Goal: Task Accomplishment & Management: Manage account settings

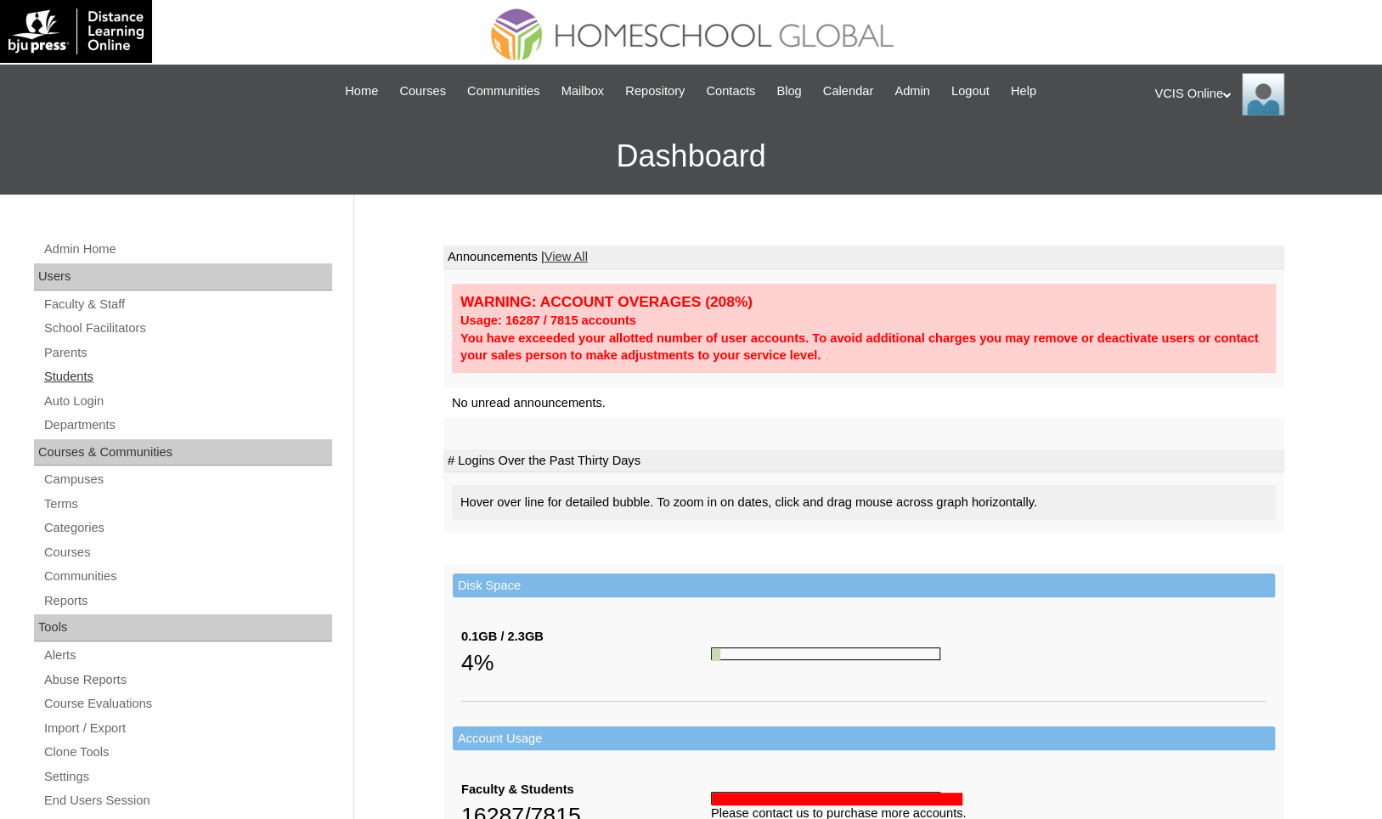
click at [93, 372] on link "Students" at bounding box center [187, 376] width 290 height 21
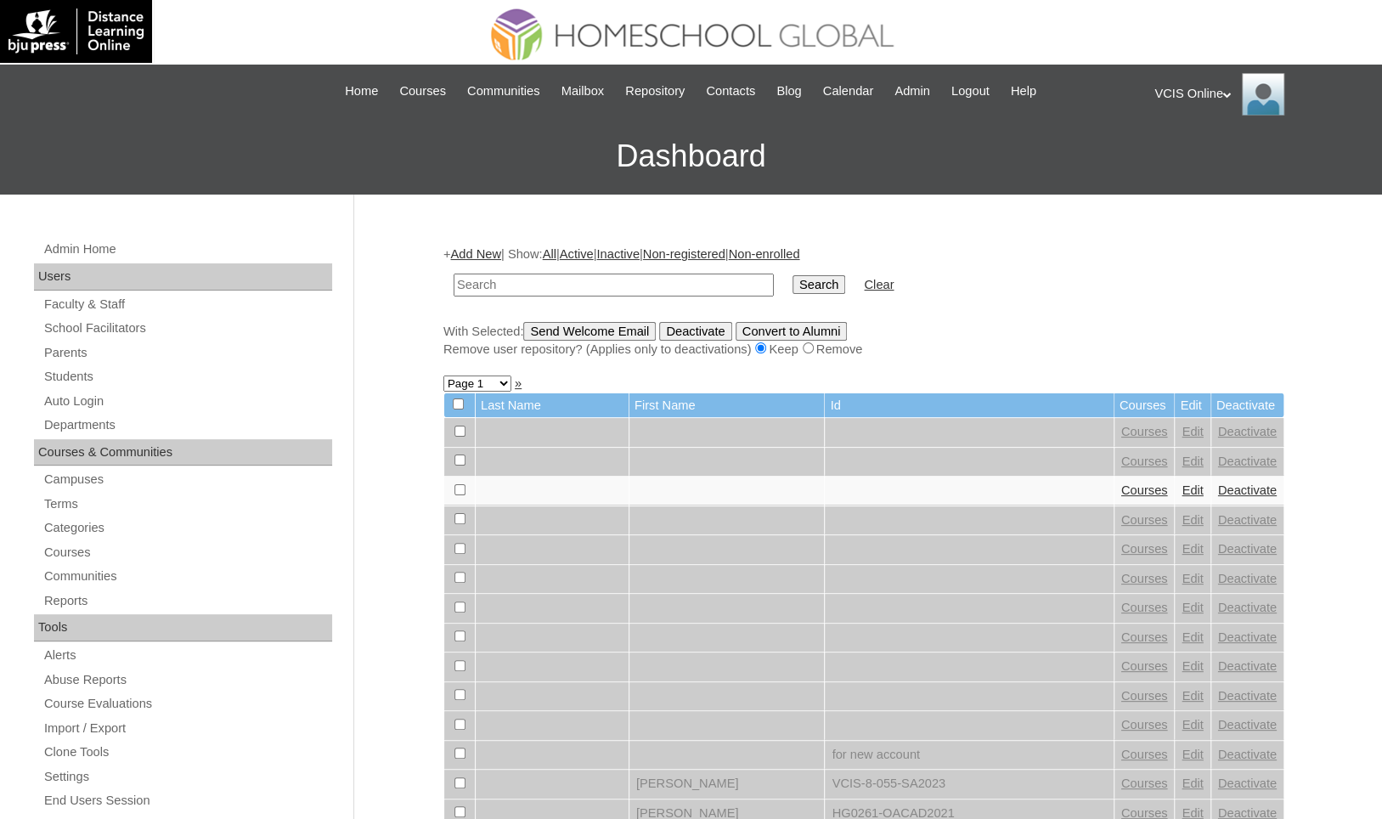
click at [636, 282] on input "text" at bounding box center [614, 285] width 320 height 23
type input "acu"
click at [793, 275] on input "Search" at bounding box center [819, 284] width 53 height 19
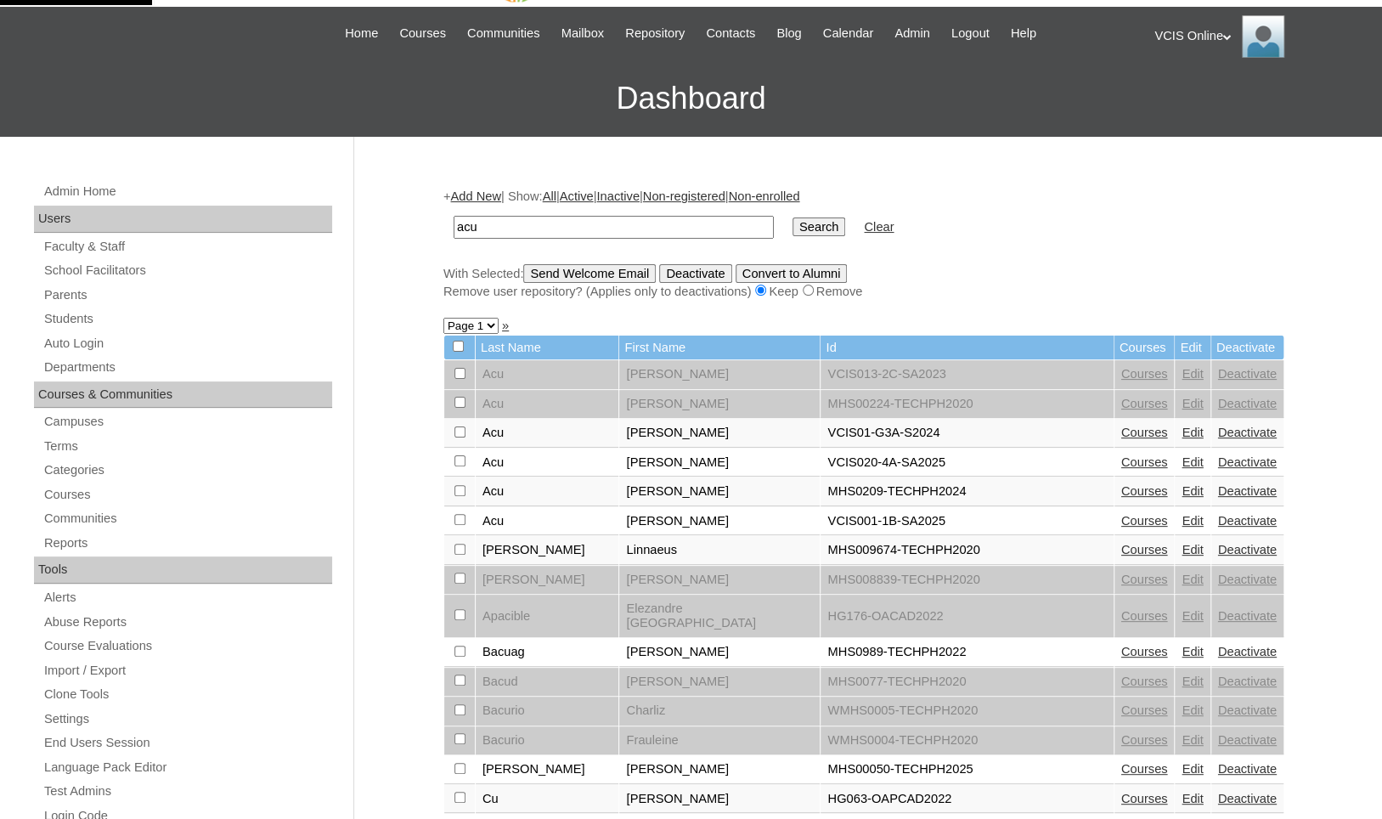
scroll to position [97, 0]
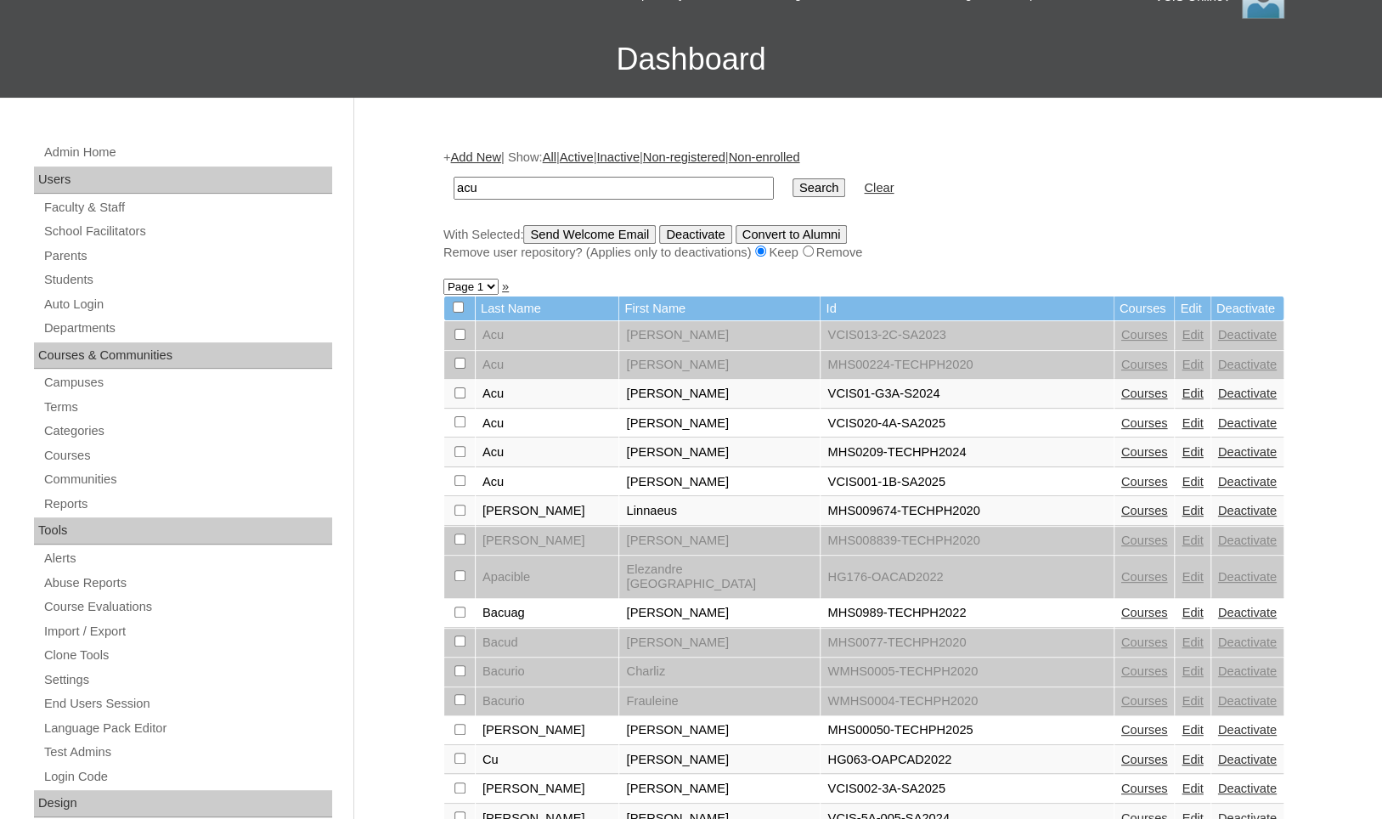
click at [1182, 477] on link "Edit" at bounding box center [1192, 482] width 21 height 14
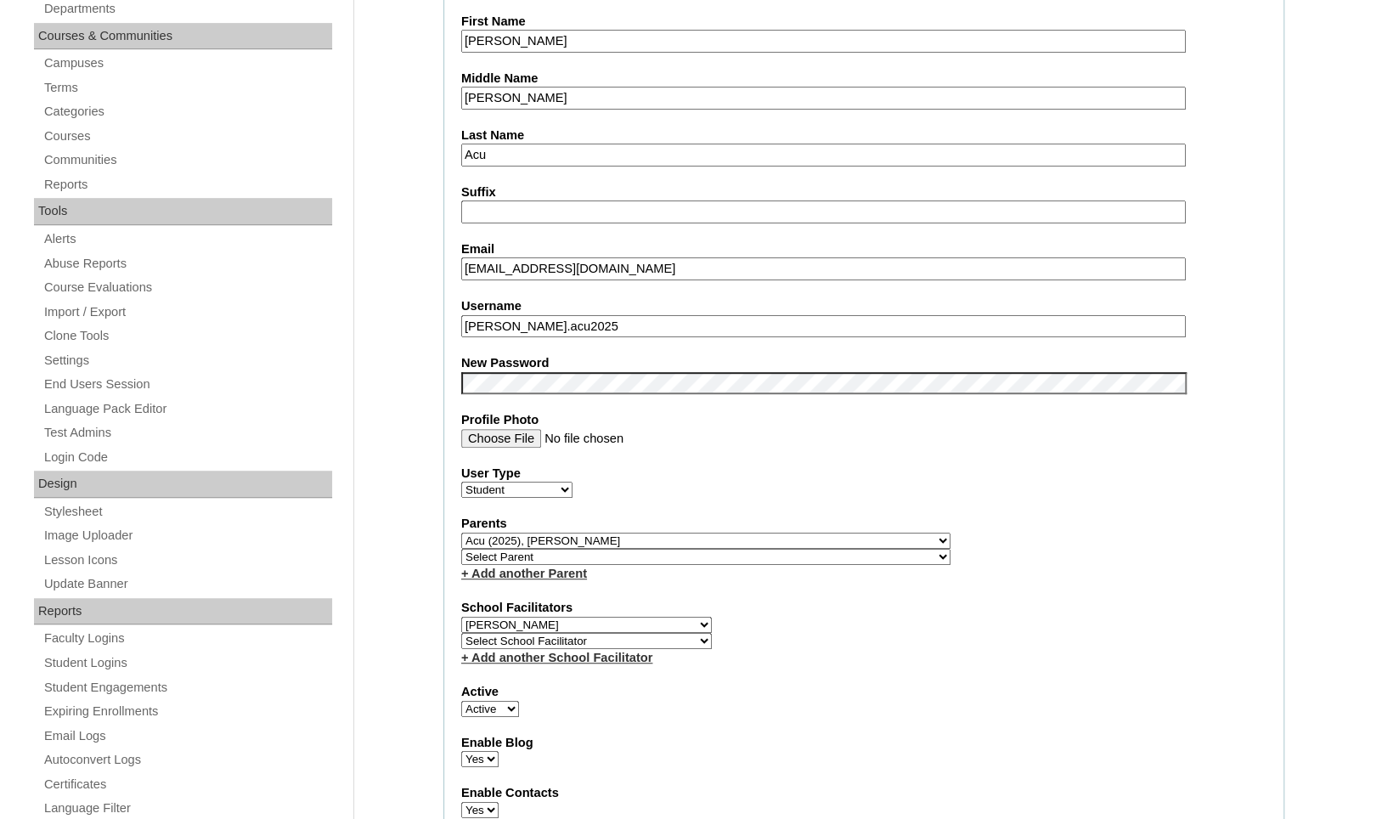
scroll to position [379, 0]
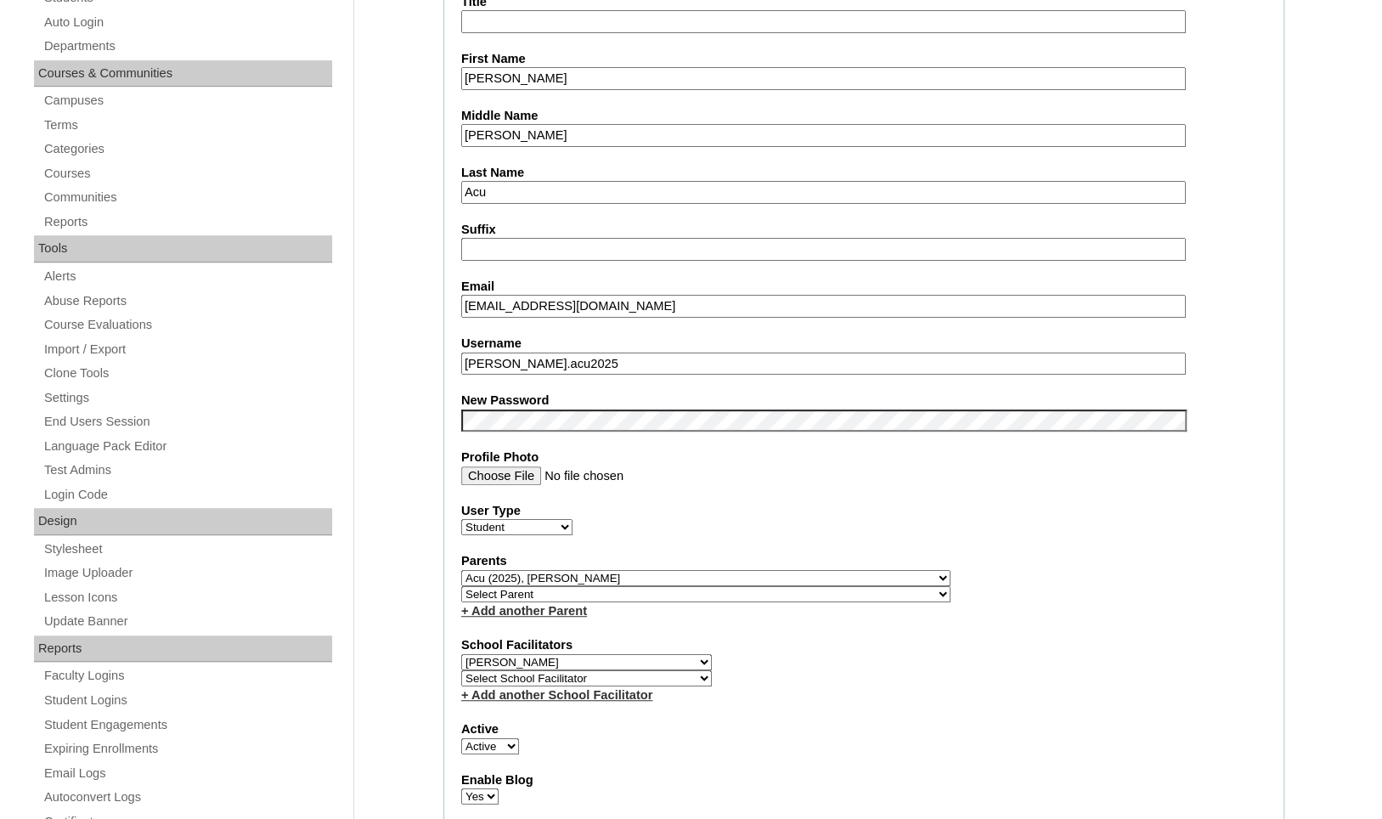
click at [667, 310] on input "francesaacu@gmail.com" at bounding box center [823, 306] width 725 height 23
paste input "nzacu.student@vcis.edu.ph"
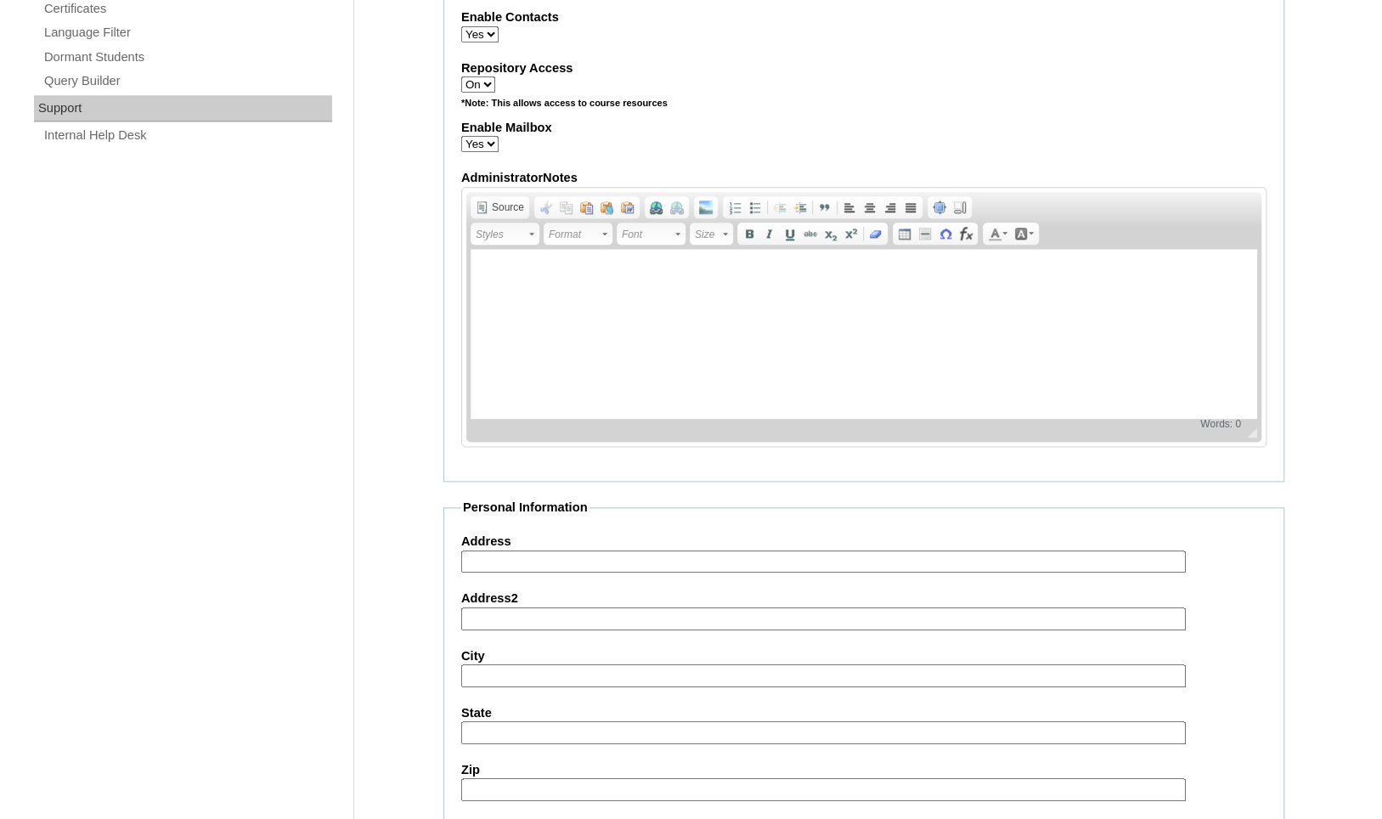
scroll to position [1770, 0]
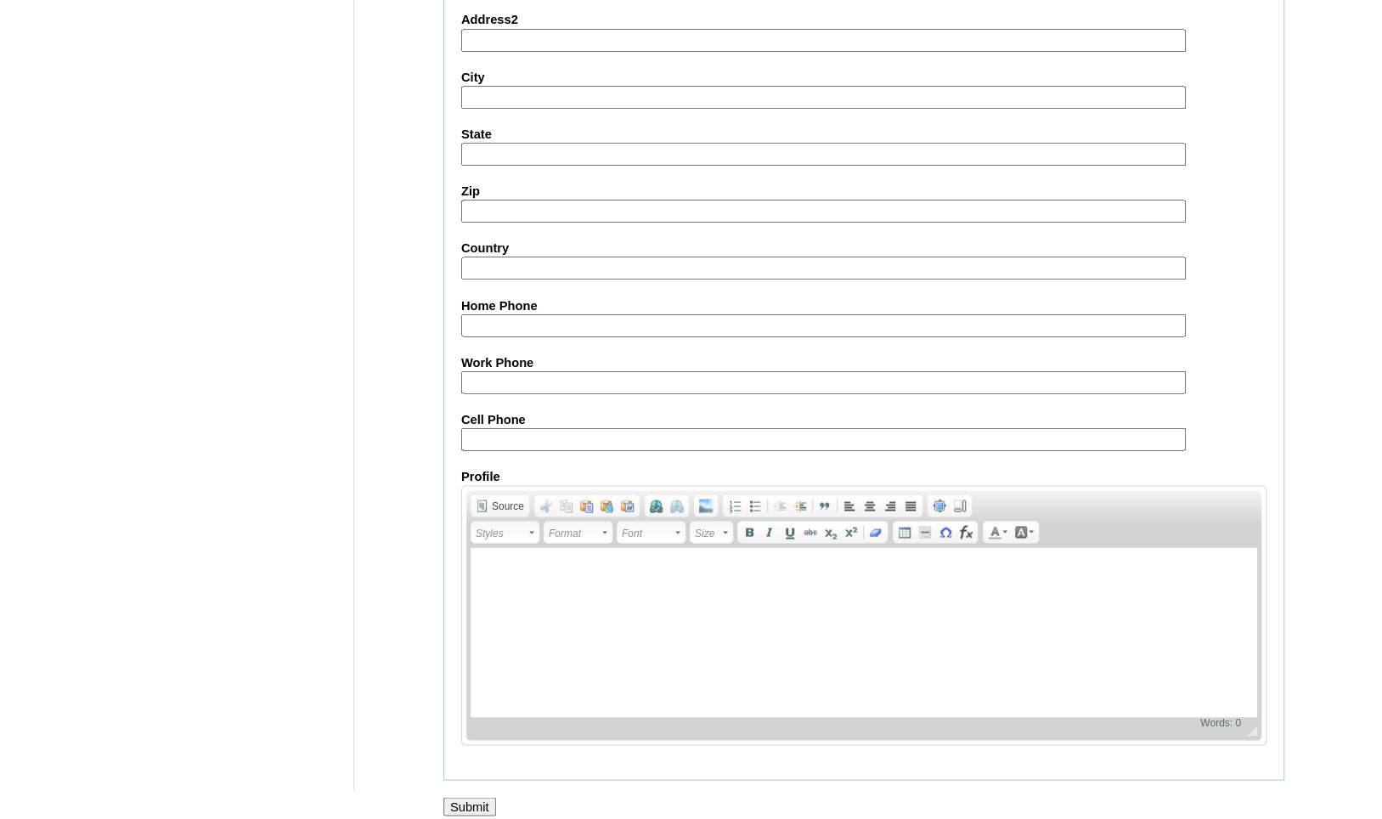
type input "nzacu.student@vcis.edu.ph"
click at [480, 797] on input "Submit" at bounding box center [469, 806] width 53 height 19
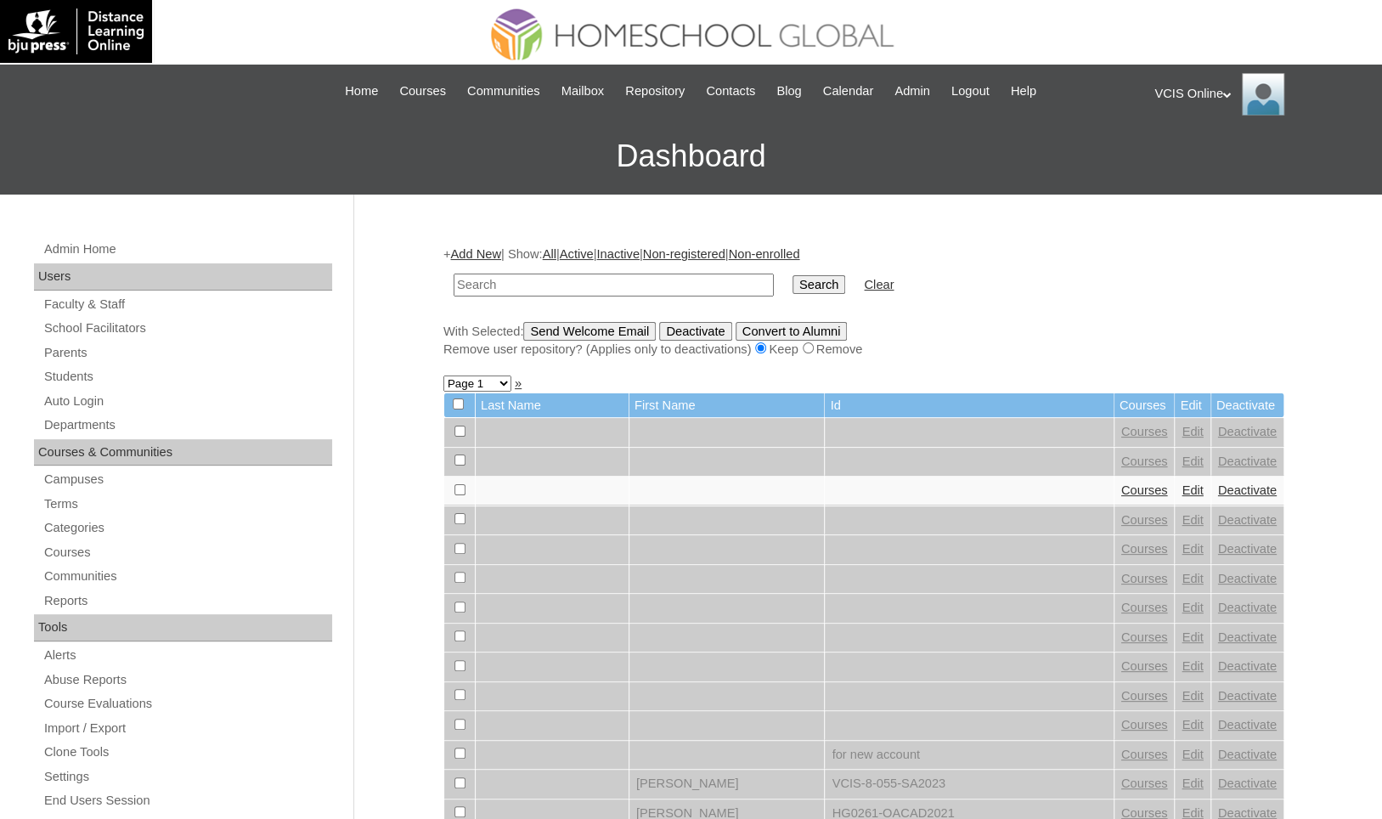
click at [733, 279] on input "text" at bounding box center [614, 285] width 320 height 23
type input "[PERSON_NAME]"
click at [793, 275] on input "Search" at bounding box center [819, 284] width 53 height 19
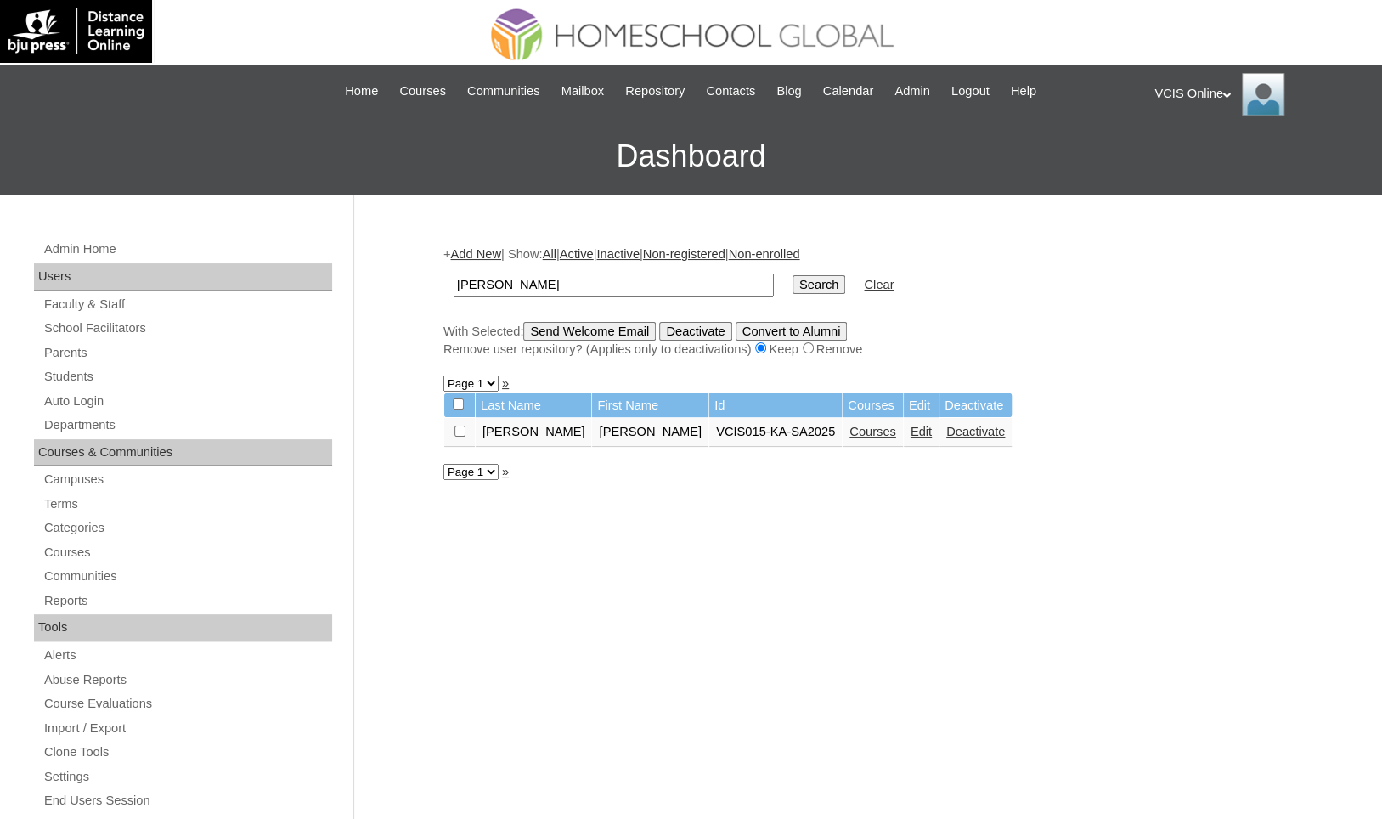
click at [911, 430] on link "Edit" at bounding box center [921, 432] width 21 height 14
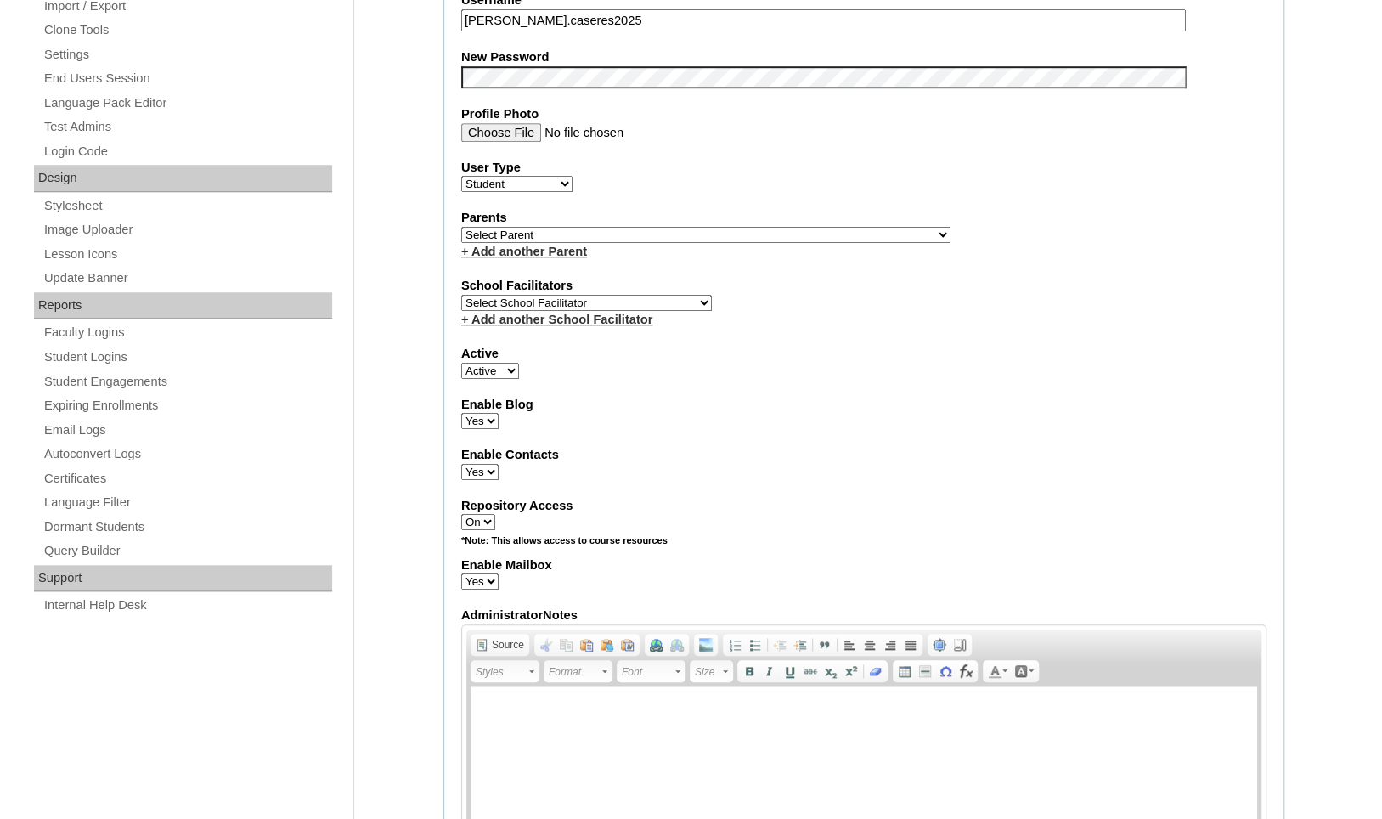
scroll to position [503, 0]
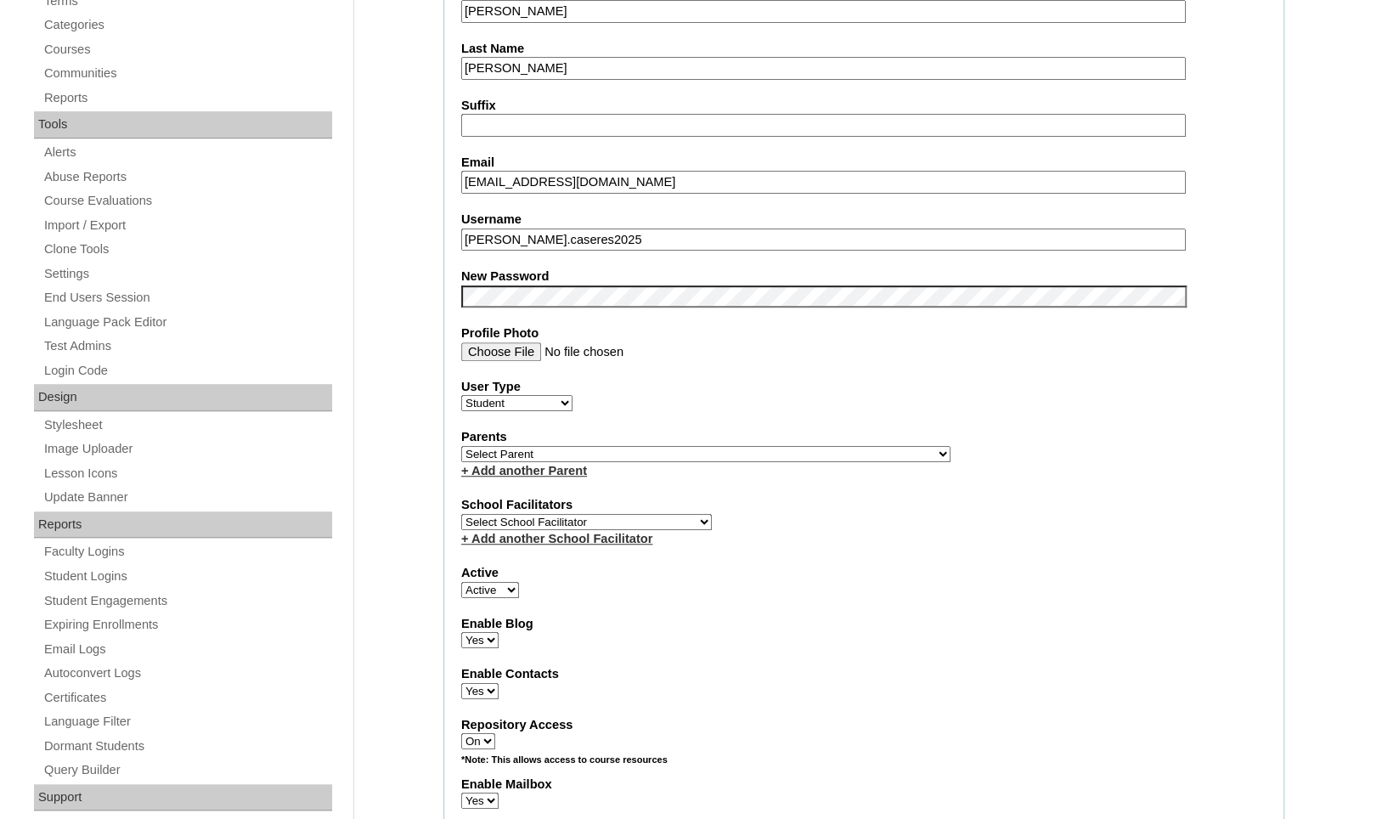
drag, startPoint x: 668, startPoint y: 181, endPoint x: 399, endPoint y: 143, distance: 271.2
paste input "egcaseres.student@vcis.edu.ph"
type input "egcaseres.student@vcis.edu.ph"
click at [1014, 453] on div "Parents Select Parent , , , , , , , , , , , , , , , , , , , , , , , , , , , , ,…" at bounding box center [863, 453] width 805 height 51
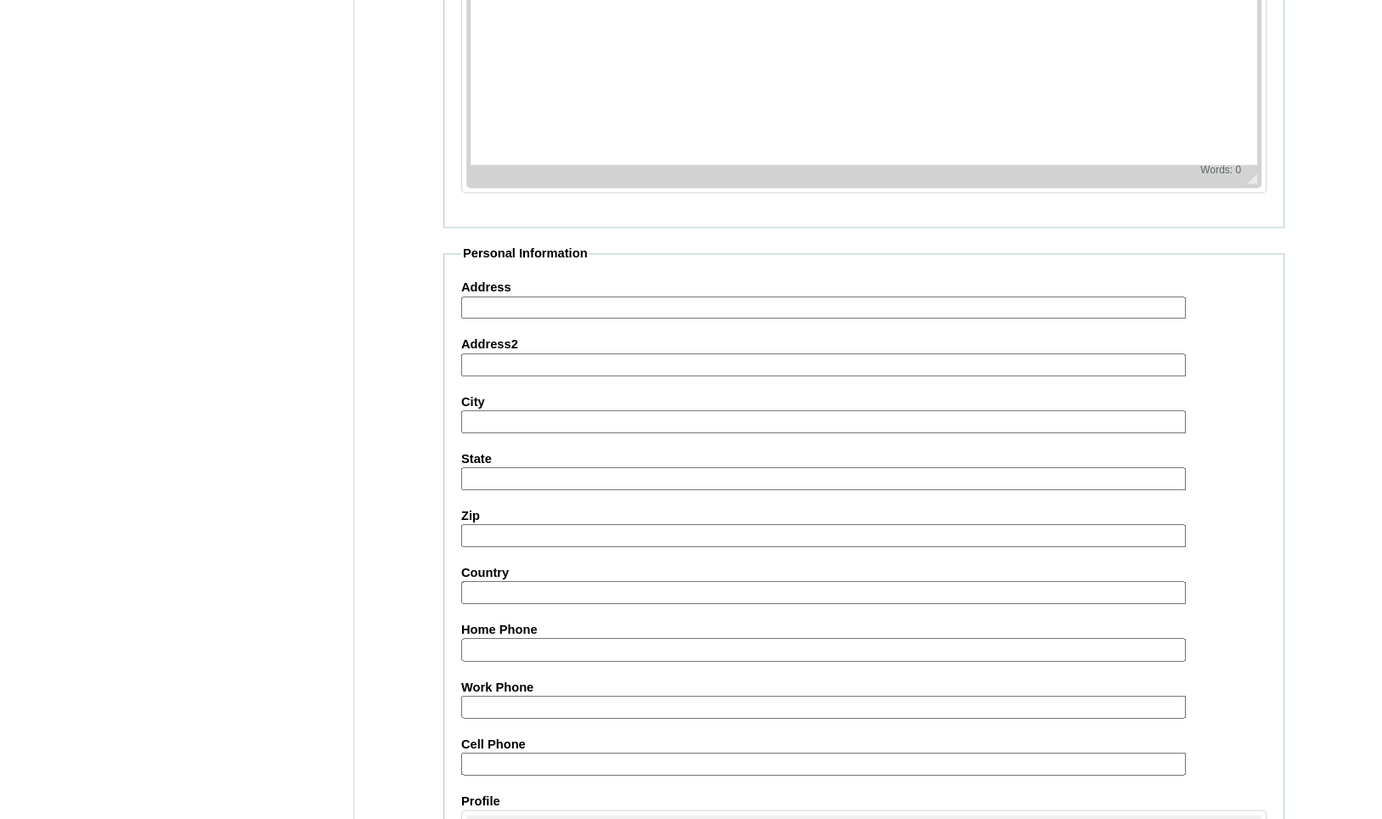
scroll to position [1741, 0]
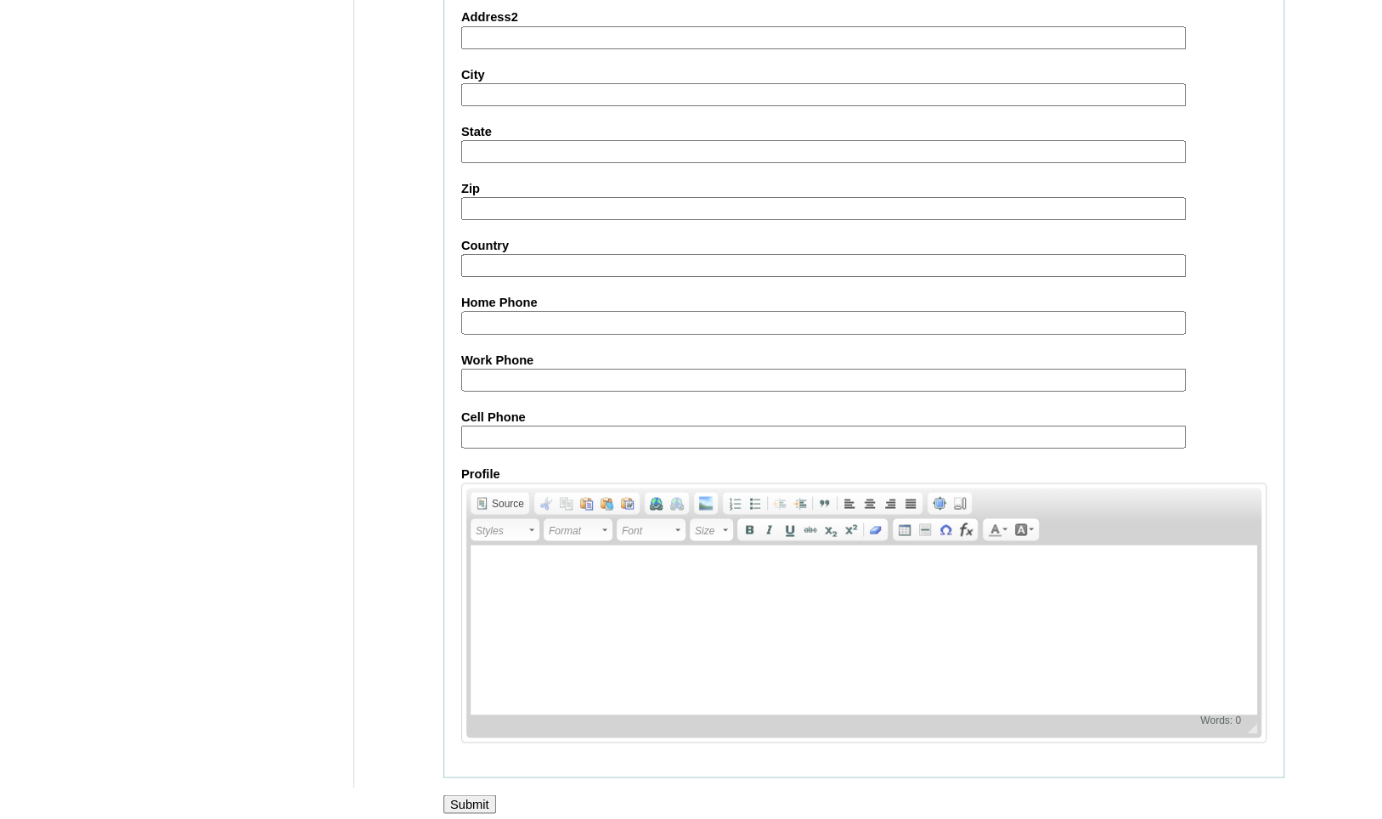
click at [471, 794] on input "Submit" at bounding box center [469, 803] width 53 height 19
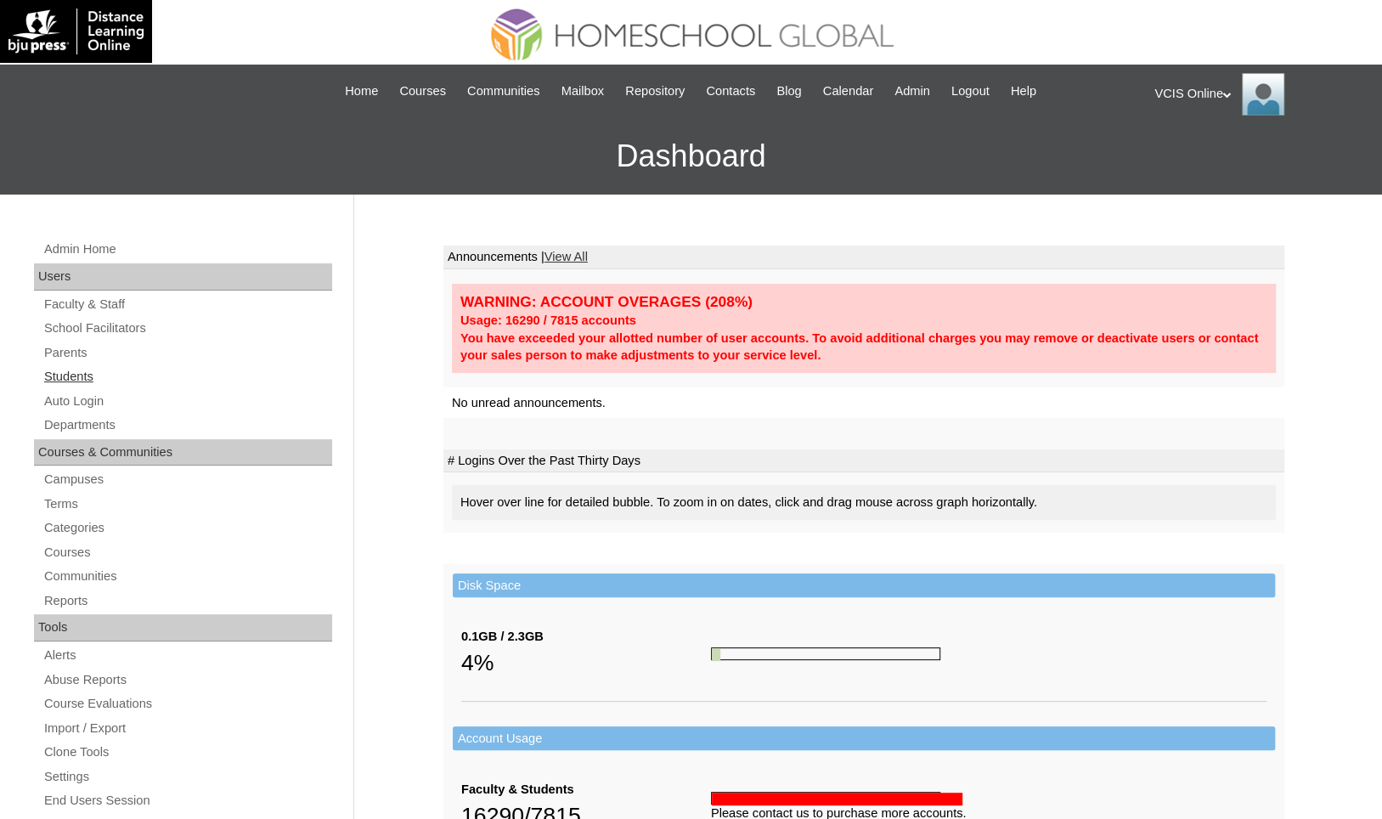
click at [82, 379] on link "Students" at bounding box center [187, 376] width 290 height 21
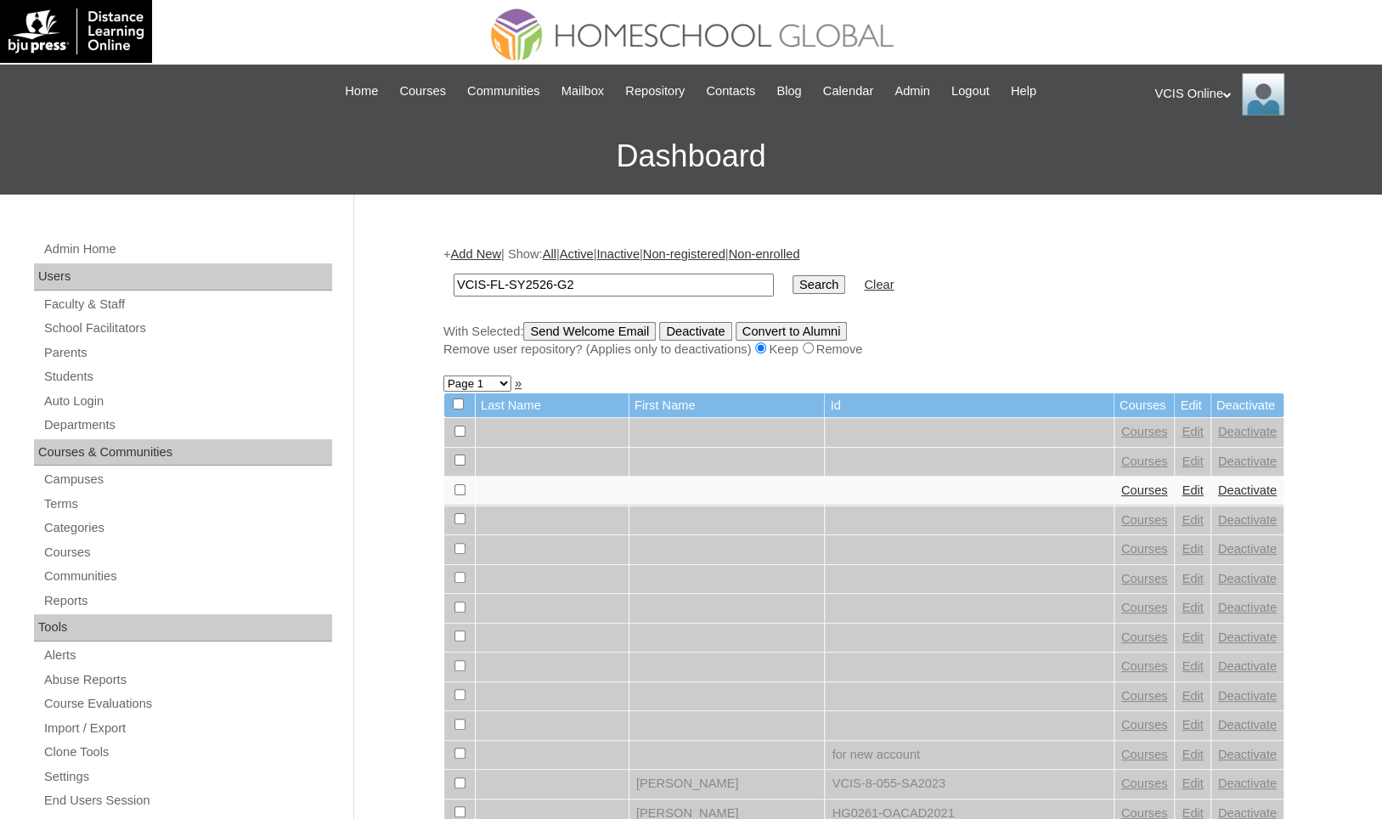
type input "VCIS-FL-SY2526-G2"
click at [793, 275] on input "Search" at bounding box center [819, 284] width 53 height 19
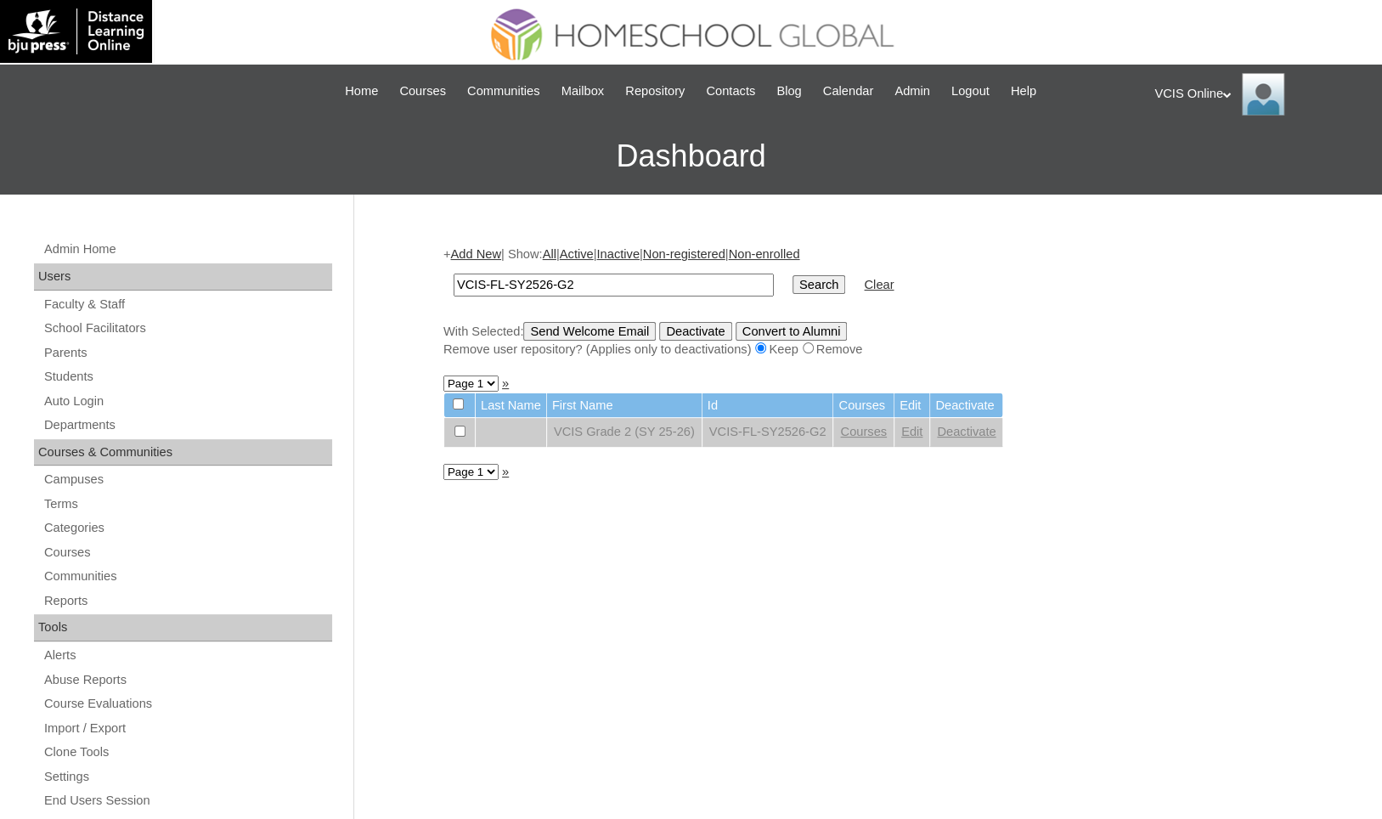
click at [923, 434] on link "Edit" at bounding box center [911, 432] width 21 height 14
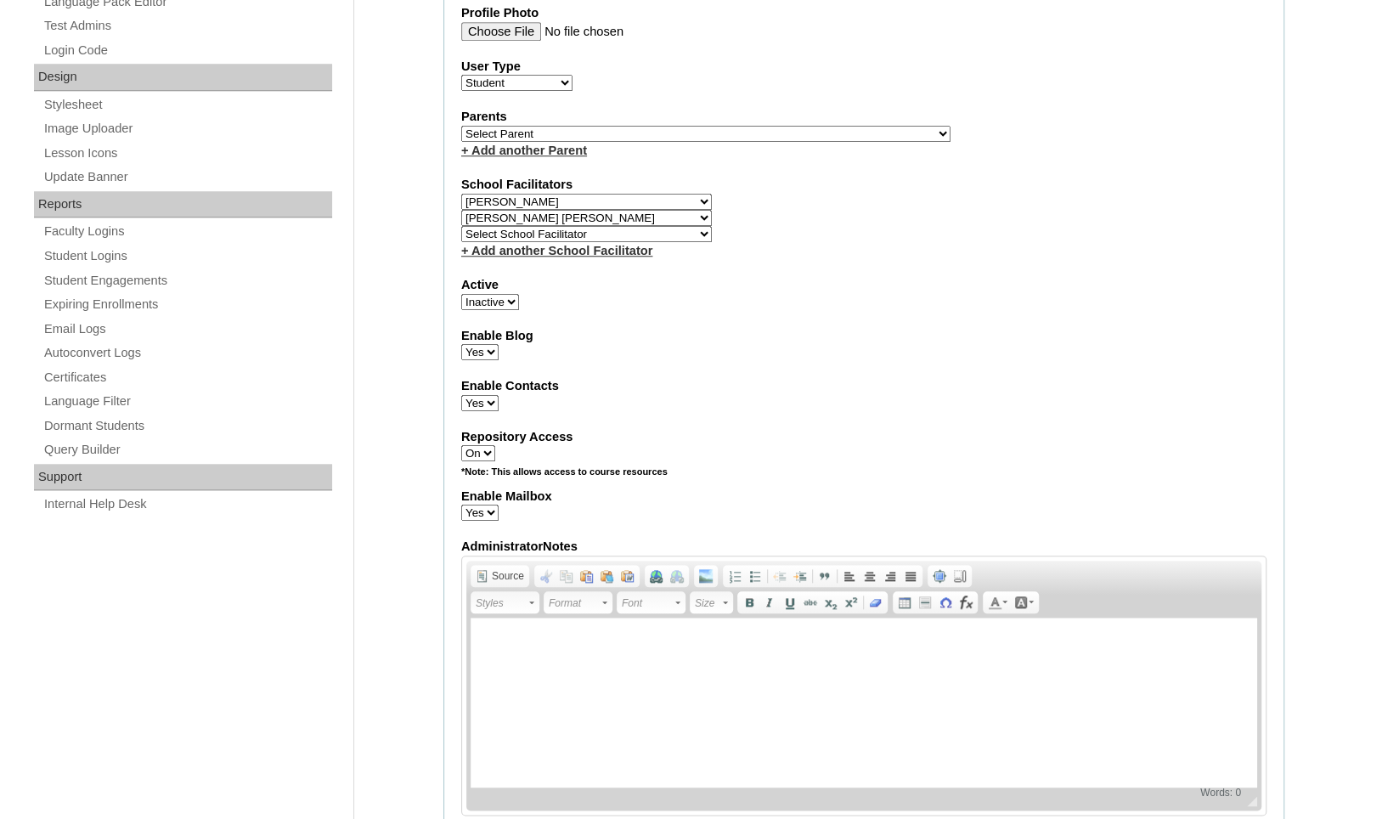
scroll to position [822, 0]
click at [486, 295] on select "Active Inactive" at bounding box center [490, 303] width 58 height 16
select select "1"
click at [461, 295] on select "Active Inactive" at bounding box center [490, 303] width 58 height 16
click at [649, 350] on div "Enable Blog Yes No" at bounding box center [863, 345] width 805 height 34
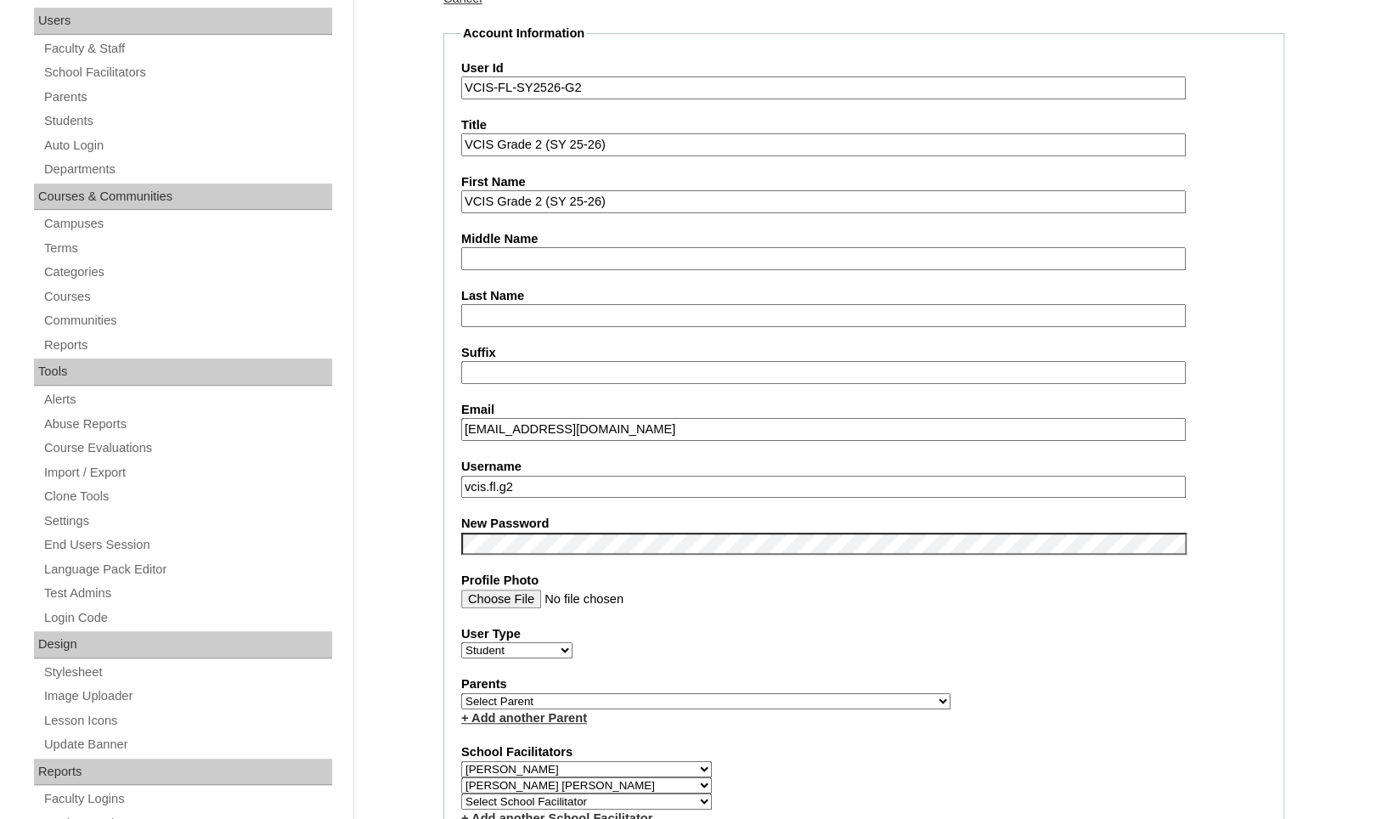
scroll to position [328, 0]
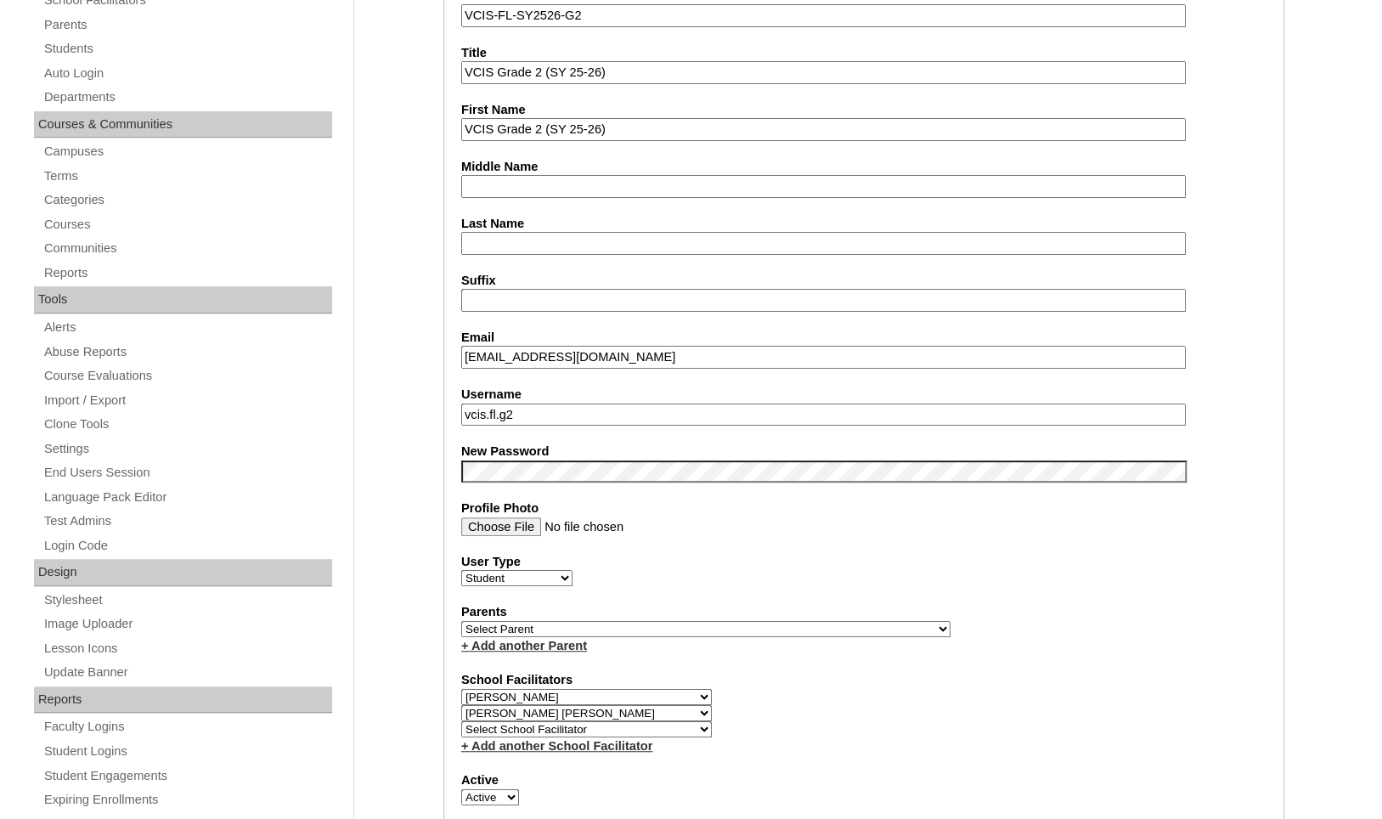
drag, startPoint x: 632, startPoint y: 416, endPoint x: 360, endPoint y: 372, distance: 275.4
click at [1005, 564] on label "User Type" at bounding box center [863, 562] width 805 height 18
click at [573, 570] on select "Faculty Staff Student Parents School Facilitators" at bounding box center [516, 578] width 111 height 16
click at [844, 415] on input "vcis.fl.g2" at bounding box center [823, 415] width 725 height 23
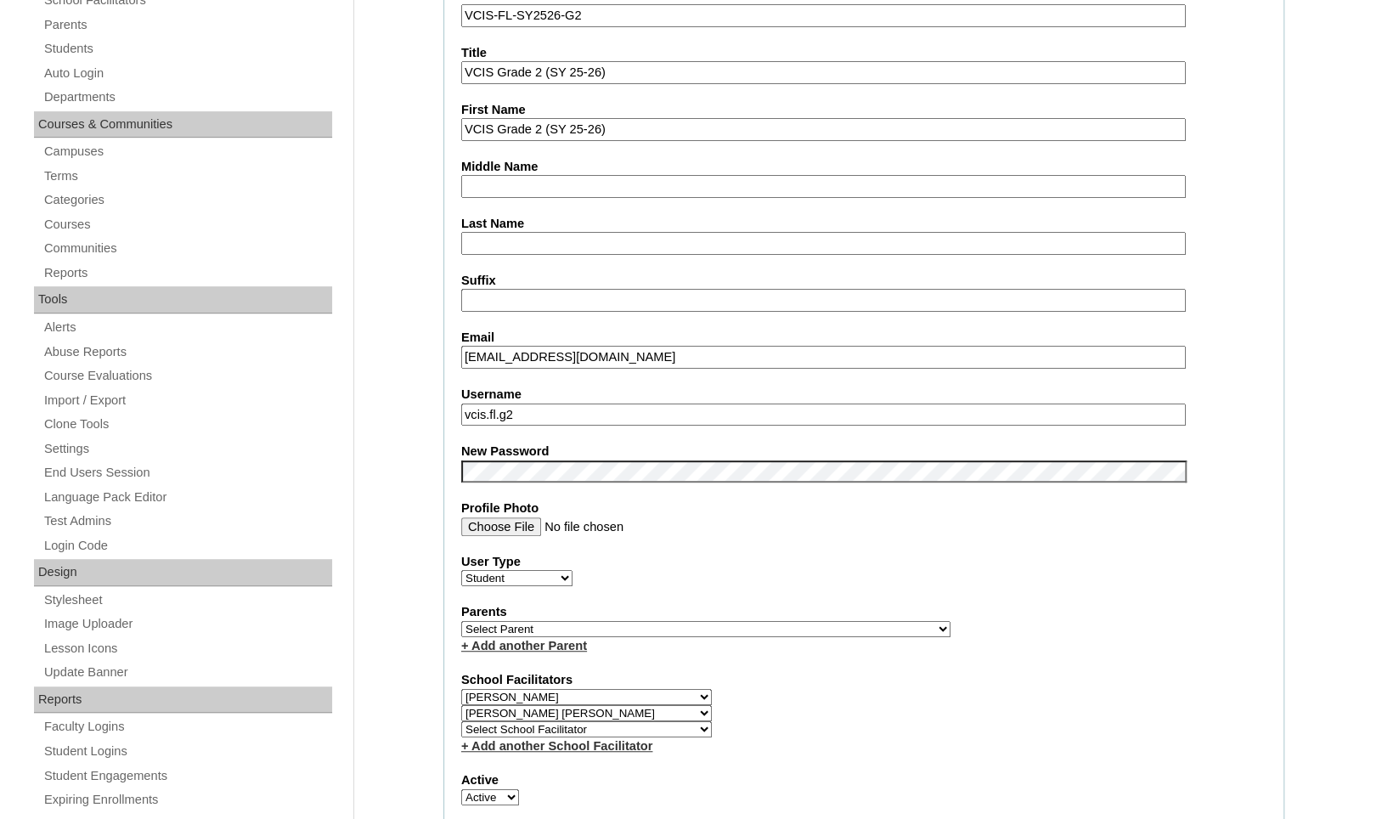
paste input "VCIS-FL-SY2526-G"
type input "VCIS-FL-SY2526-G2"
paste input "vcis.fl.g2 abcde123"
click at [582, 411] on input "vcis.fl.g2 abcde123" at bounding box center [823, 415] width 725 height 23
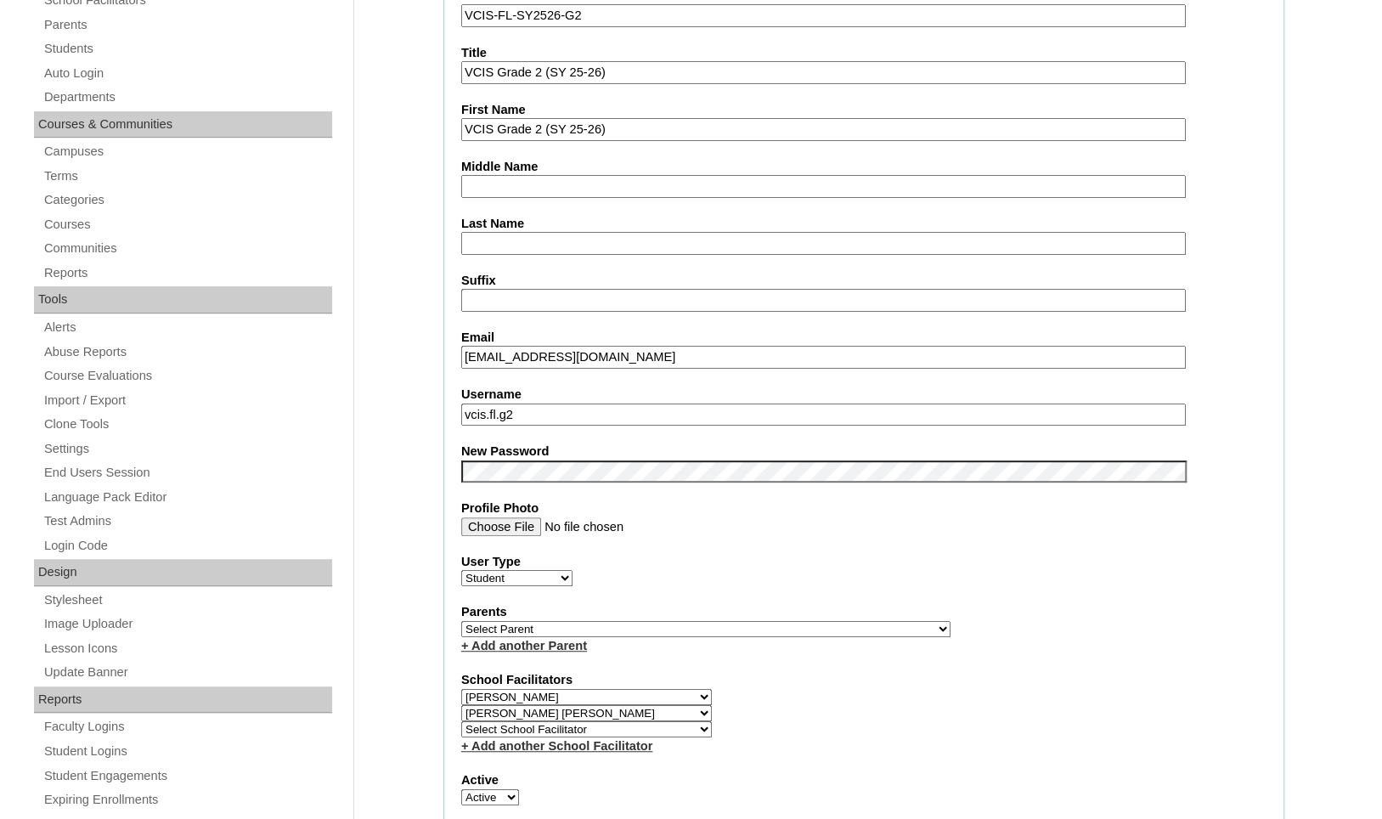
type input "vcis.fl.g2"
click at [845, 564] on label "User Type" at bounding box center [863, 562] width 805 height 18
click at [573, 570] on select "Faculty Staff Student Parents School Facilitators" at bounding box center [516, 578] width 111 height 16
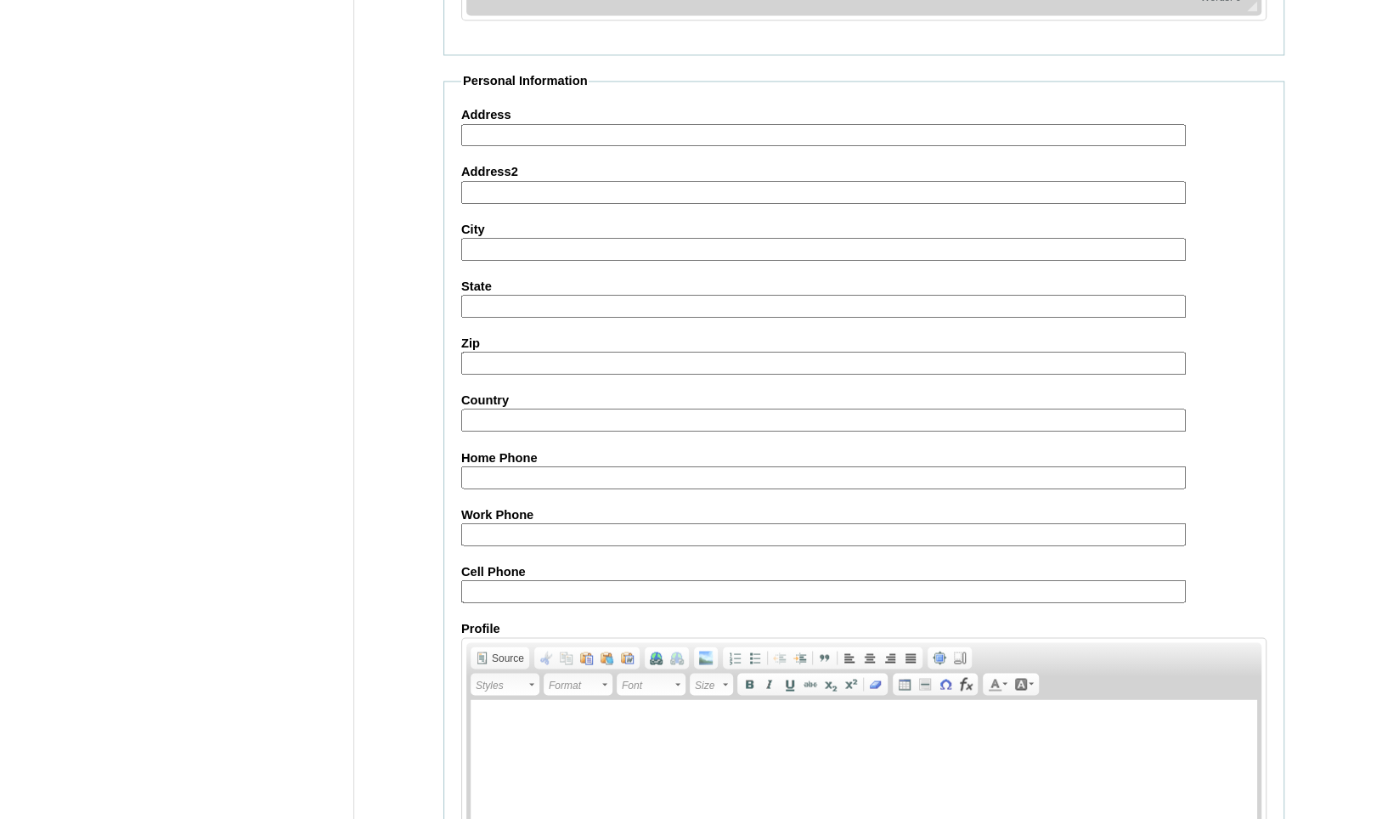
scroll to position [1770, 0]
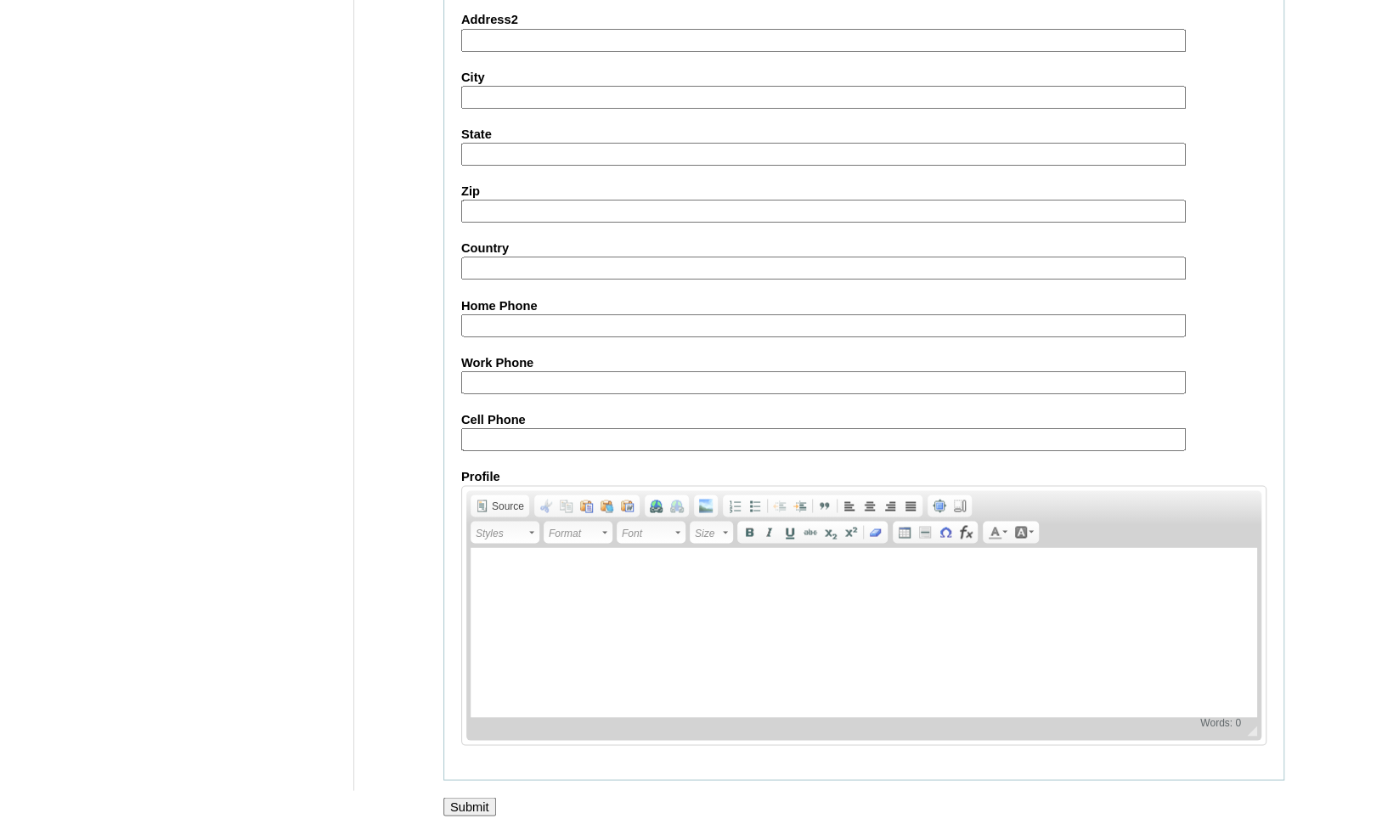
click at [494, 797] on input "Submit" at bounding box center [469, 806] width 53 height 19
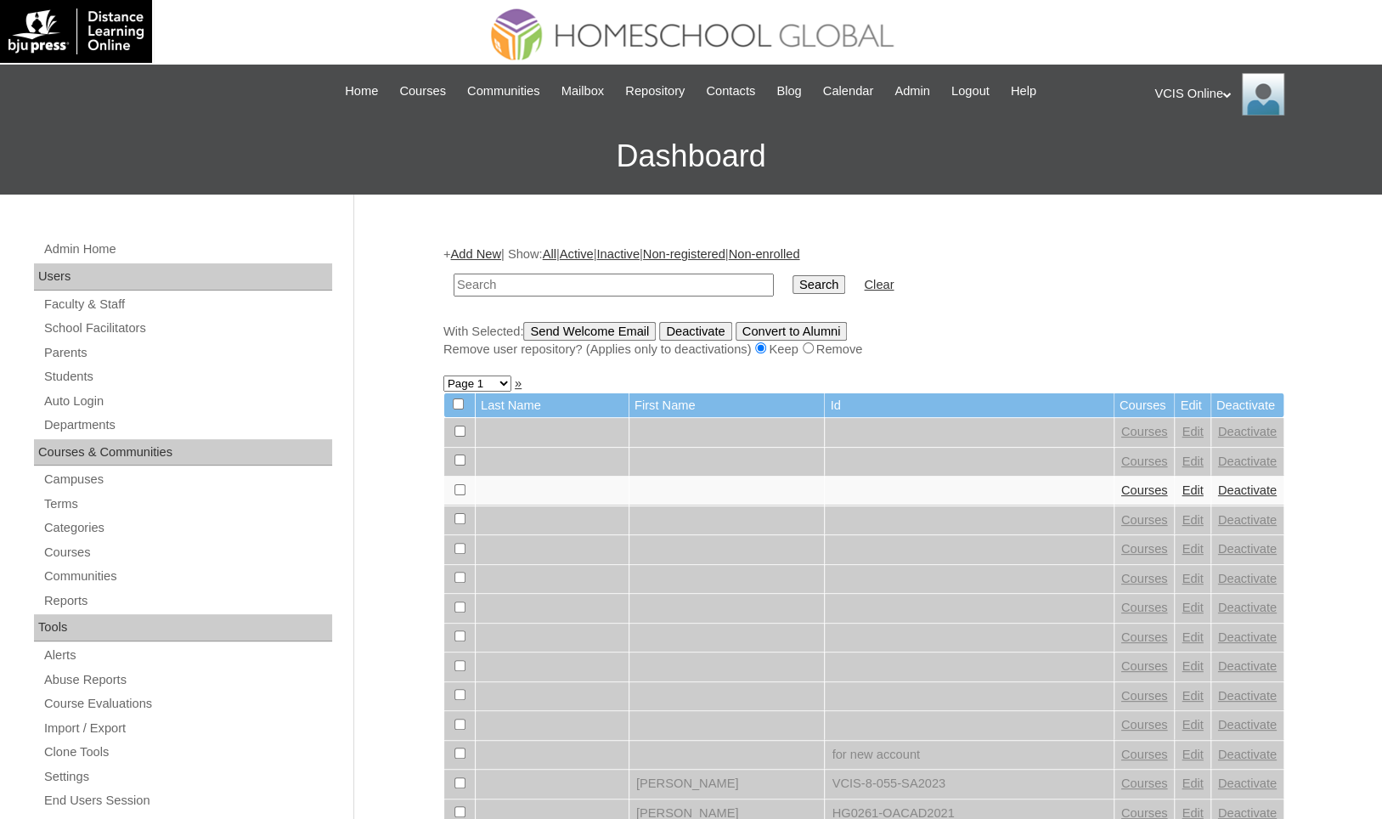
scroll to position [12, 0]
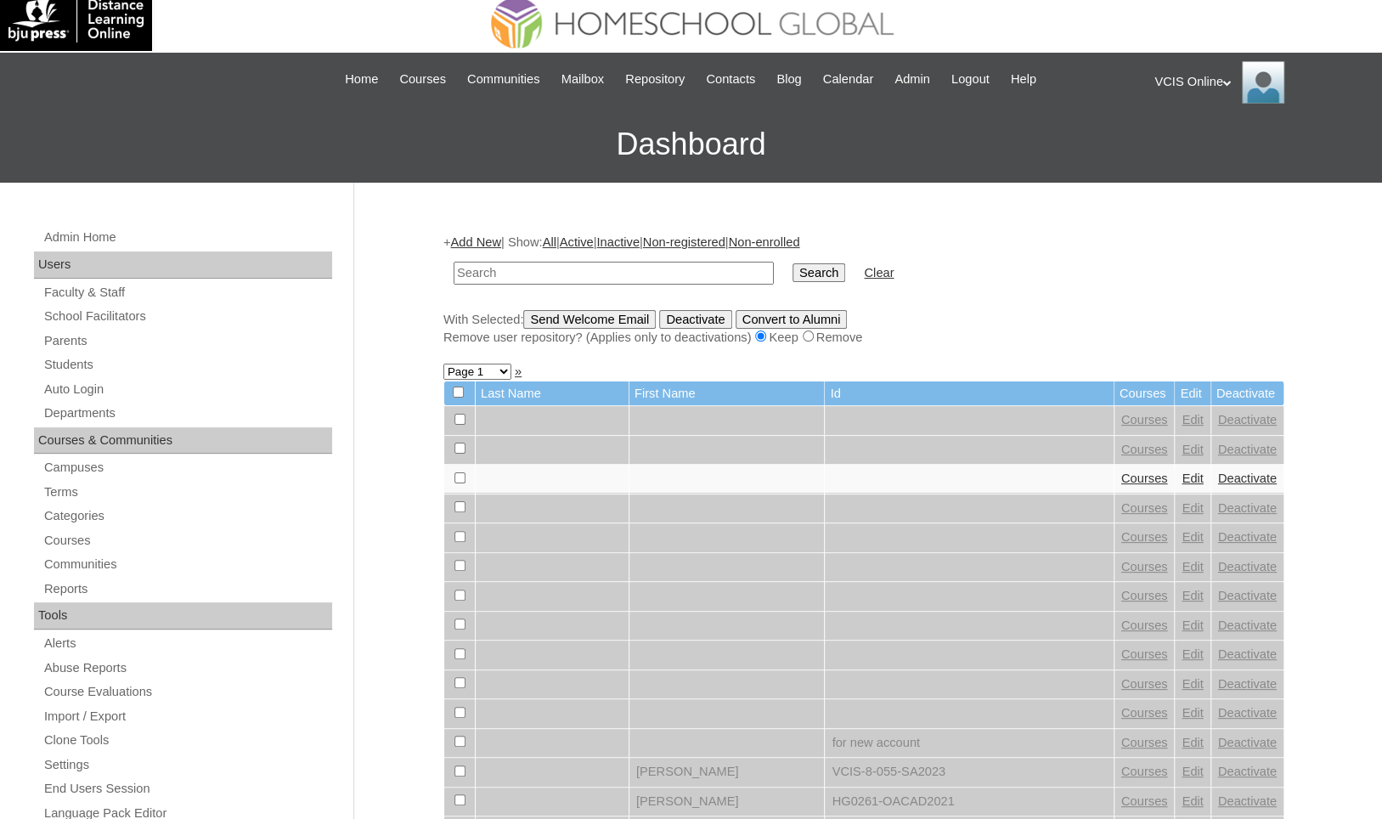
paste input "VCIS-FL-SY2526-G2"
type input "VCIS-FL-SY2526-G2"
click at [793, 263] on input "Search" at bounding box center [819, 272] width 53 height 19
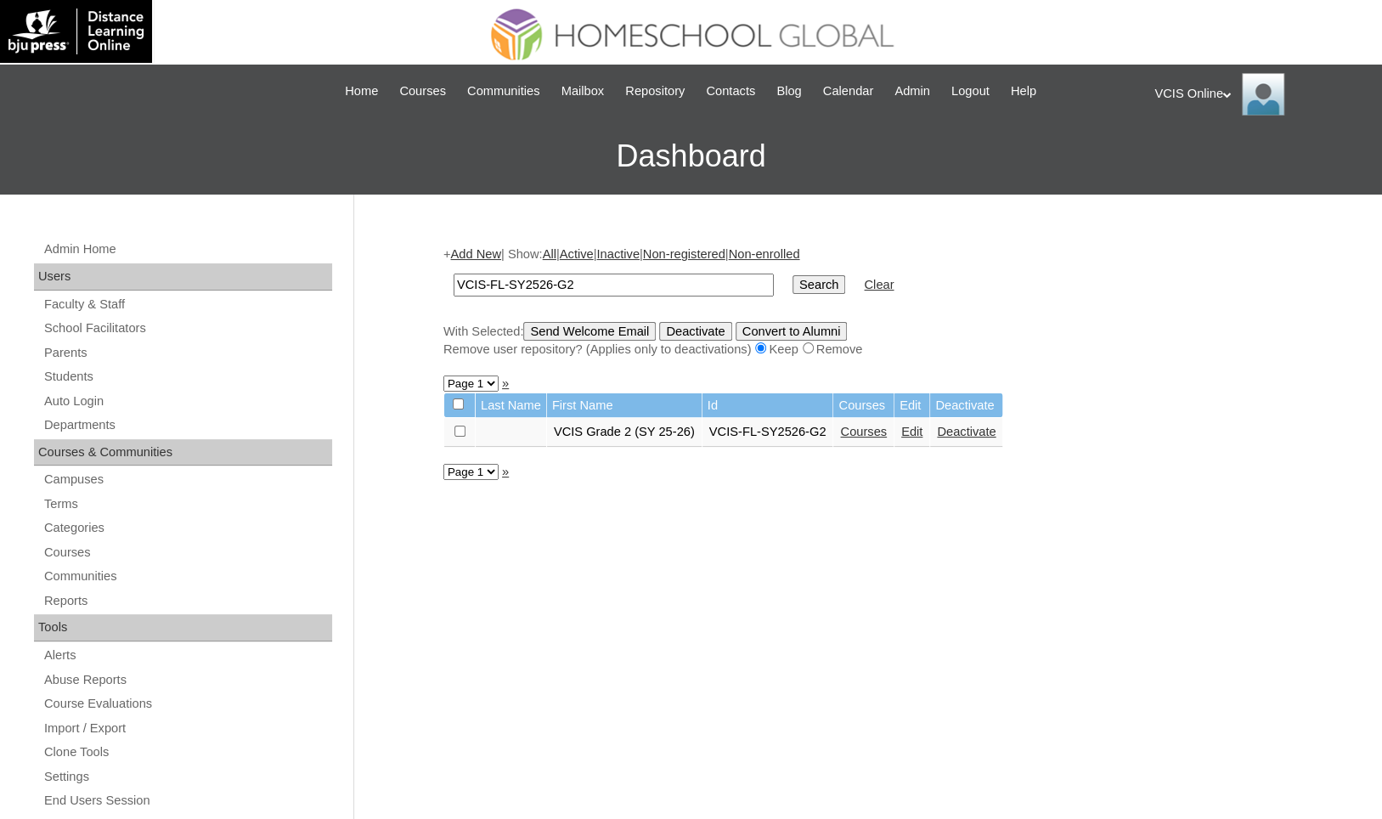
click at [843, 659] on div "+ Add New | Show: All | Active | Inactive | Non-registered | Non-enrolled VCIS-…" at bounding box center [860, 798] width 850 height 1138
